Goal: Check status

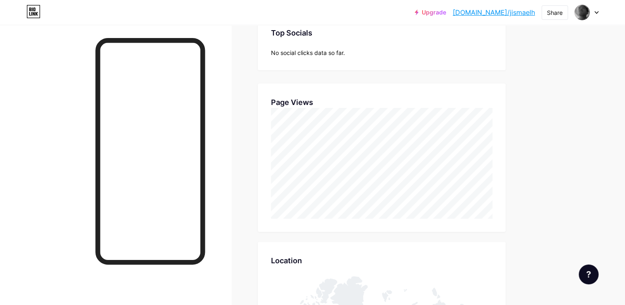
scroll to position [165, 0]
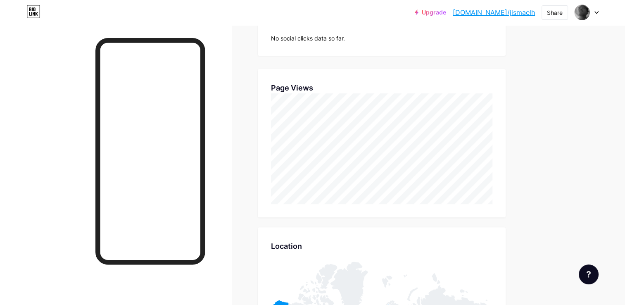
click at [420, 220] on div "Stats & Insights Page Stats 30 Days All time Top Links Links No clicks data so …" at bounding box center [382, 207] width 248 height 590
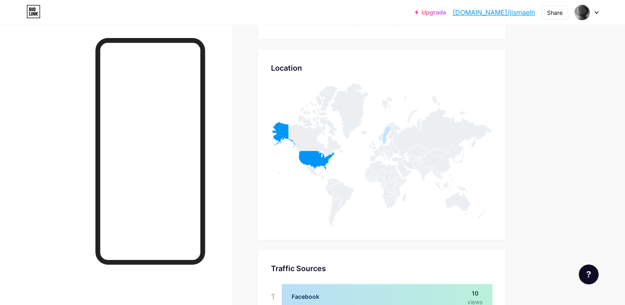
scroll to position [402, 0]
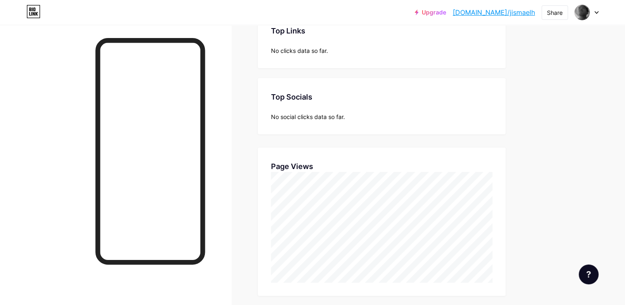
scroll to position [91, 0]
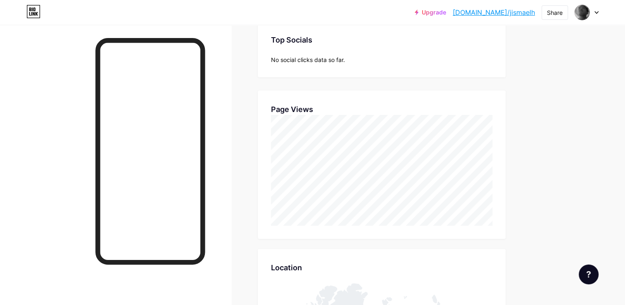
scroll to position [144, 0]
